Goal: Navigation & Orientation: Go to known website

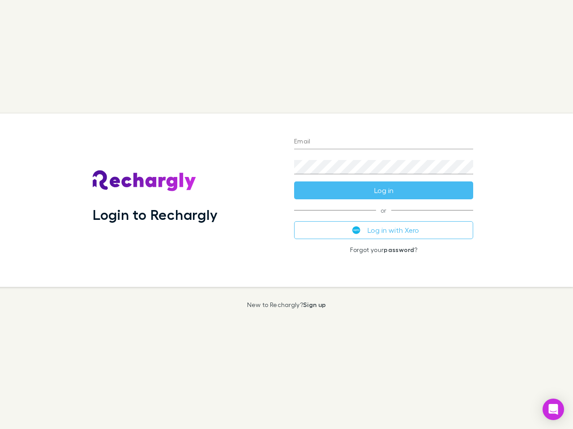
click at [286, 215] on div "Login to Rechargly" at bounding box center [185, 201] width 201 height 174
click at [383, 142] on input "Email" at bounding box center [383, 142] width 179 height 14
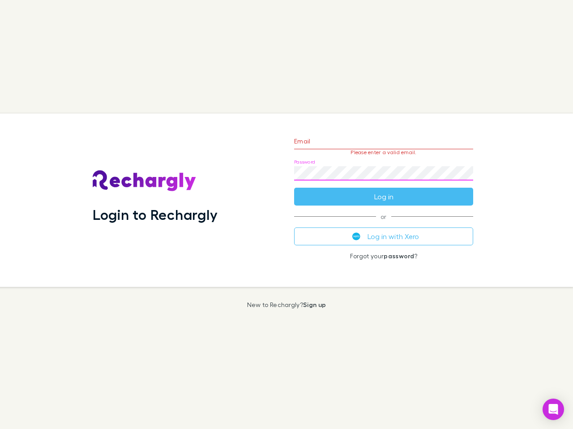
click at [383, 191] on form "Email Please enter a valid email. Password Log in" at bounding box center [383, 167] width 179 height 78
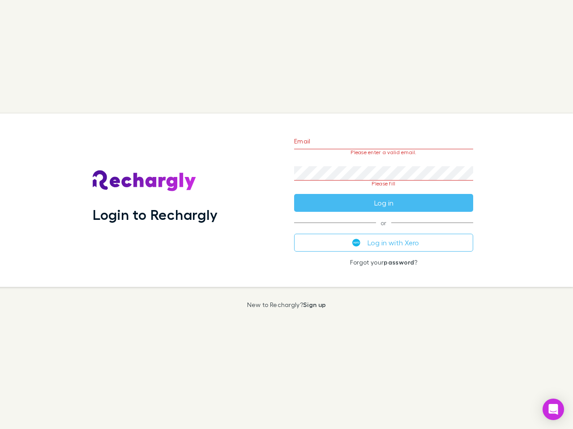
click at [383, 230] on div "Email Please enter a valid email. Password Please fill Log in or Log in with Xe…" at bounding box center [383, 201] width 193 height 174
click at [553, 410] on icon "Open Intercom Messenger" at bounding box center [552, 409] width 9 height 11
